Goal: Task Accomplishment & Management: Use online tool/utility

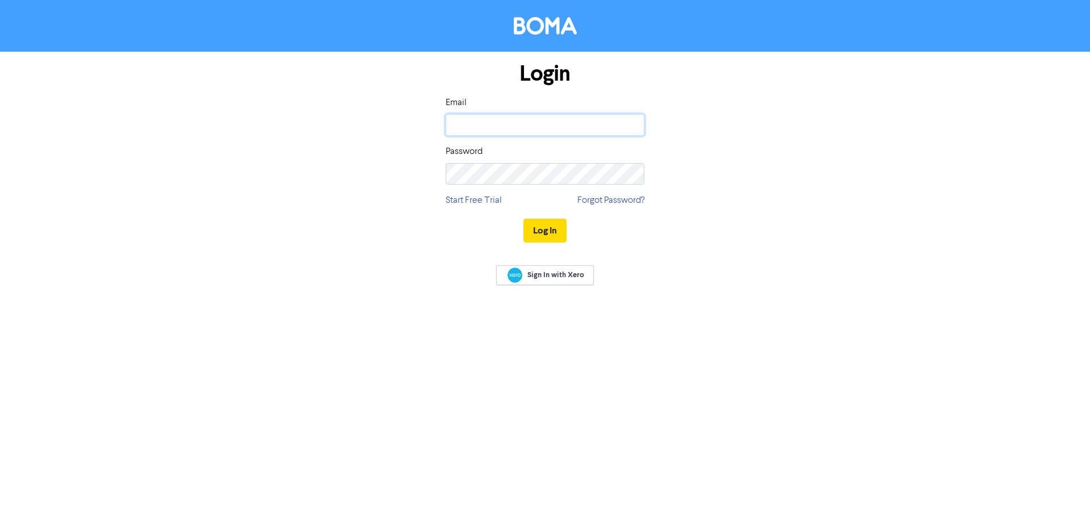
click at [474, 129] on input "email" at bounding box center [545, 125] width 199 height 22
type input "[EMAIL_ADDRESS][DOMAIN_NAME]"
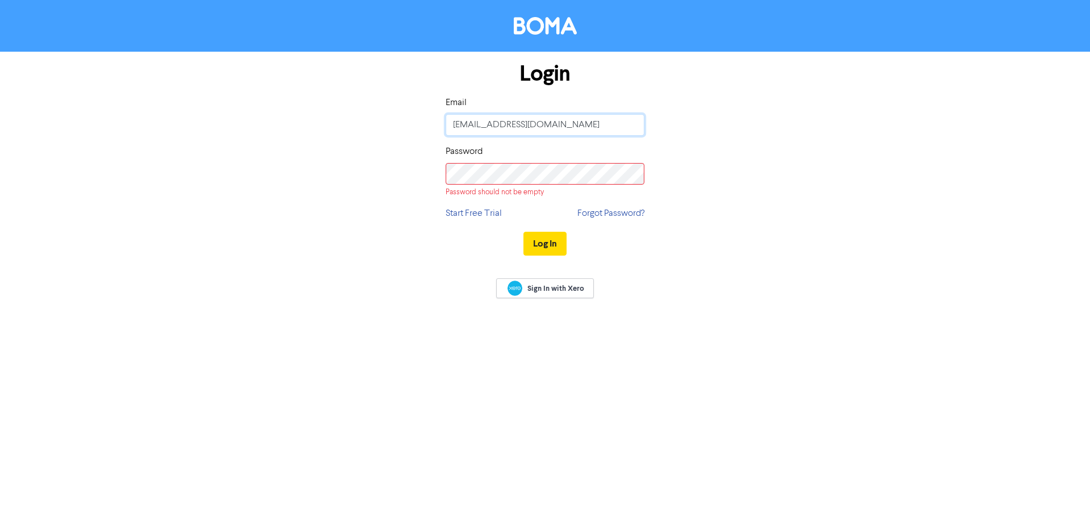
drag, startPoint x: 514, startPoint y: 122, endPoint x: 405, endPoint y: 118, distance: 109.1
click at [405, 118] on div "Login Email [EMAIL_ADDRESS][DOMAIN_NAME] Password Password should not be empty …" at bounding box center [544, 159] width 647 height 215
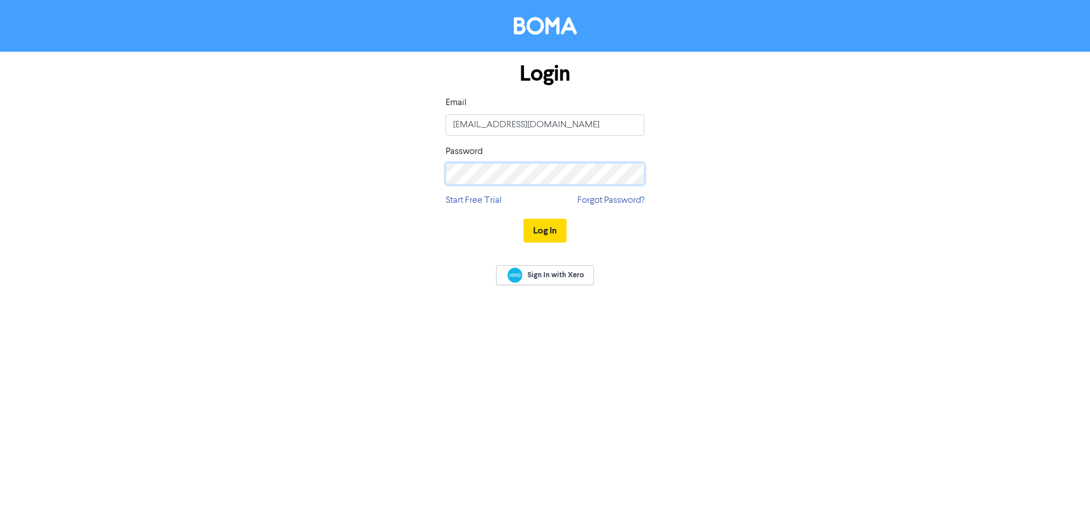
click at [523, 219] on button "Log In" at bounding box center [544, 231] width 43 height 24
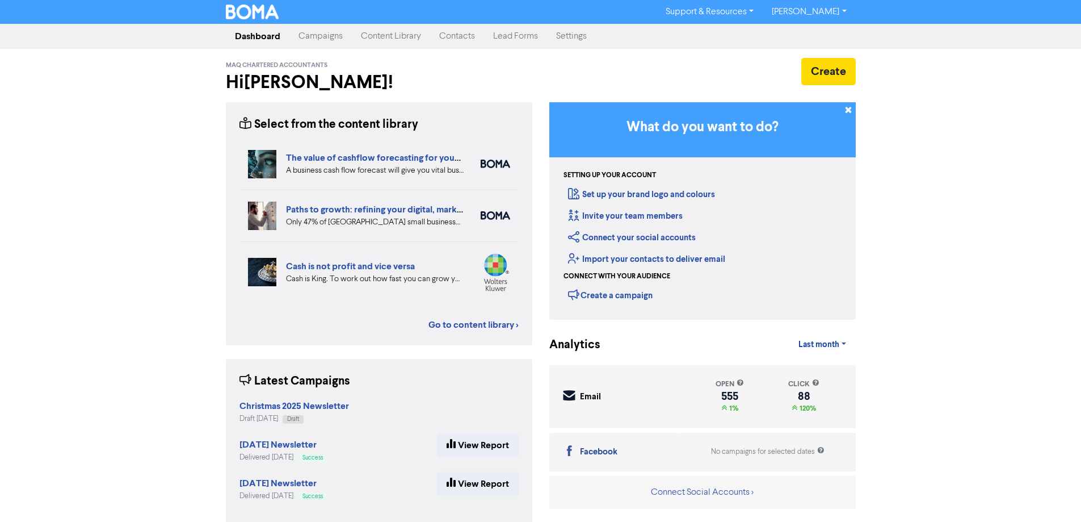
click at [469, 35] on link "Contacts" at bounding box center [457, 36] width 54 height 23
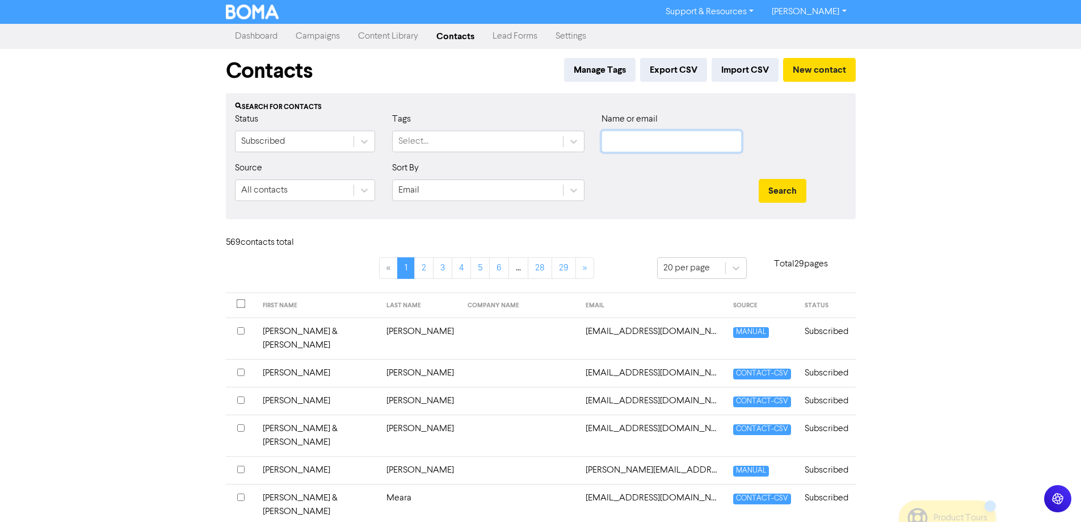
click at [646, 142] on input "text" at bounding box center [672, 142] width 140 height 22
paste input "mailto:[PERSON_NAME][EMAIL_ADDRESS][PERSON_NAME][DOMAIN_NAME]"
drag, startPoint x: 735, startPoint y: 142, endPoint x: 511, endPoint y: 124, distance: 224.4
click at [511, 124] on div "Status Subscribed Tags Select... Name or email mailto:[PERSON_NAME][EMAIL_ADDRE…" at bounding box center [541, 136] width 629 height 49
type input "ghv"
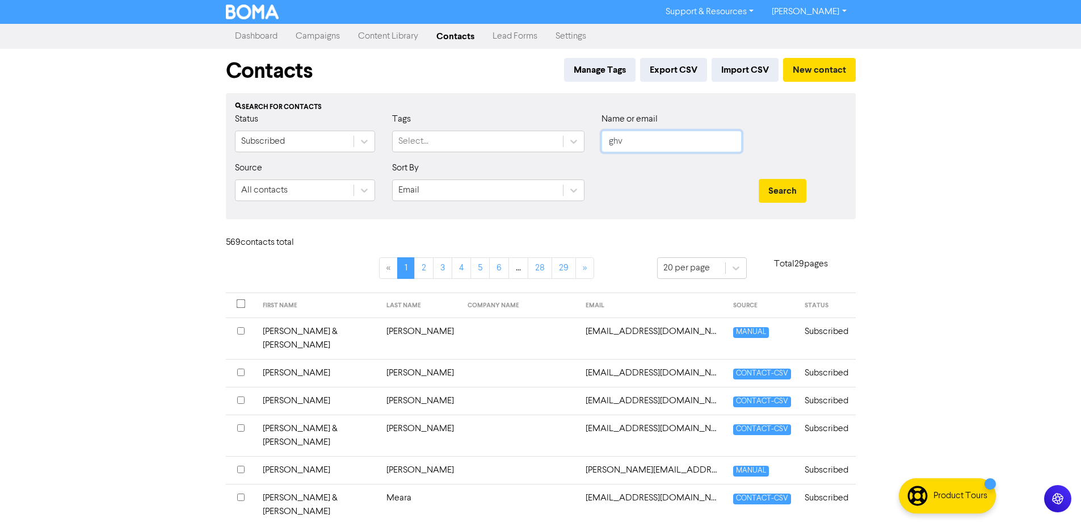
click at [759, 179] on button "Search" at bounding box center [783, 191] width 48 height 24
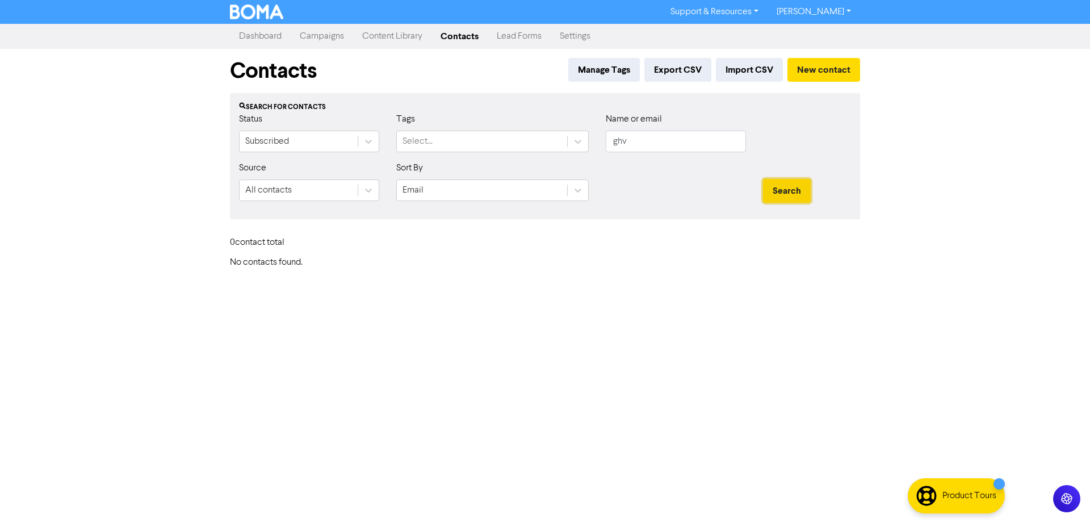
click at [774, 198] on button "Search" at bounding box center [787, 191] width 48 height 24
drag, startPoint x: 634, startPoint y: 146, endPoint x: 499, endPoint y: 115, distance: 138.1
click at [499, 115] on div "Status Subscribed Tags Select... Name or email ghv" at bounding box center [544, 136] width 629 height 49
click at [379, 274] on div "Support & Resources Video Tutorials FAQ & Guides Marketing Education [PERSON_NA…" at bounding box center [545, 261] width 1090 height 522
